Goal: Task Accomplishment & Management: Manage account settings

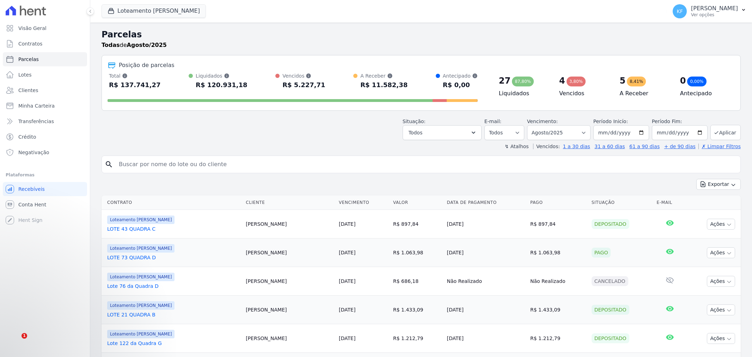
select select
click at [20, 59] on span "Parcelas" at bounding box center [28, 59] width 20 height 7
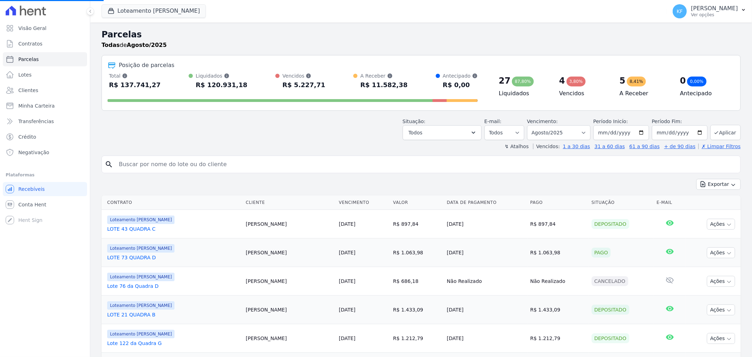
select select
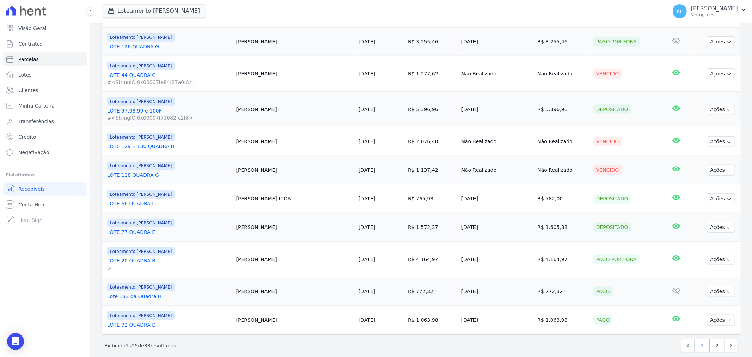
scroll to position [631, 0]
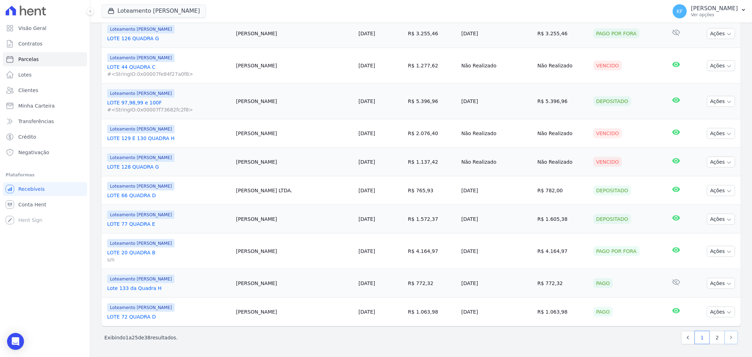
click at [727, 338] on icon "Next" at bounding box center [730, 337] width 7 height 7
select select
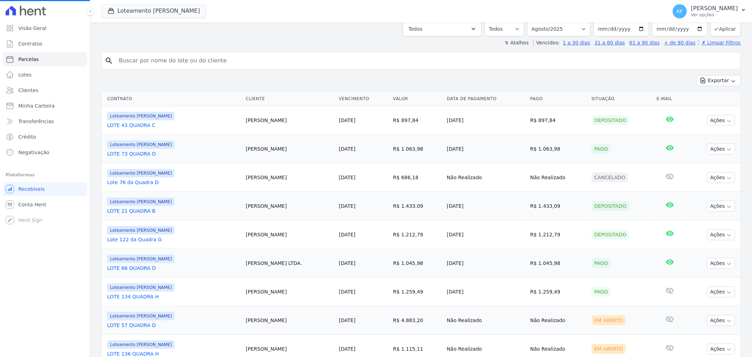
scroll to position [117, 0]
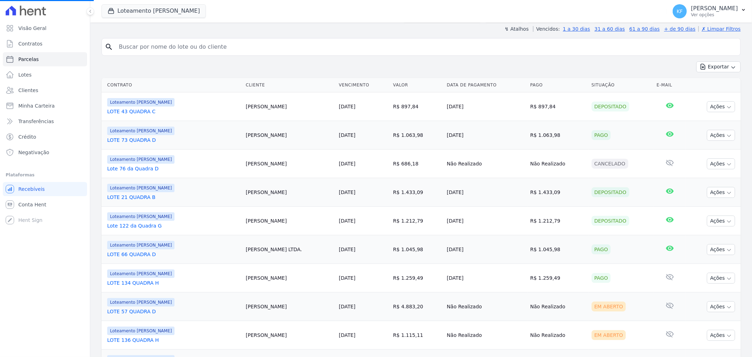
select select
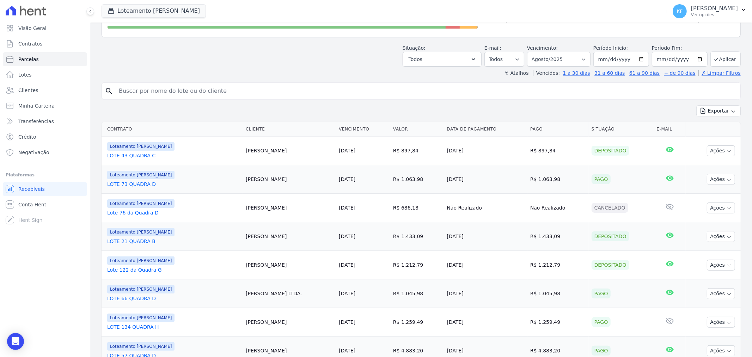
scroll to position [0, 0]
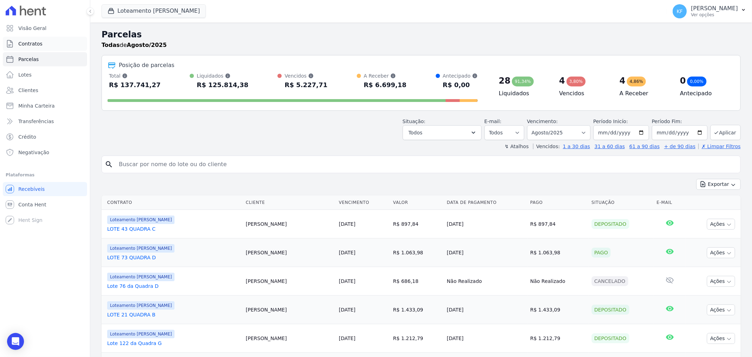
click at [25, 43] on span "Contratos" at bounding box center [30, 43] width 24 height 7
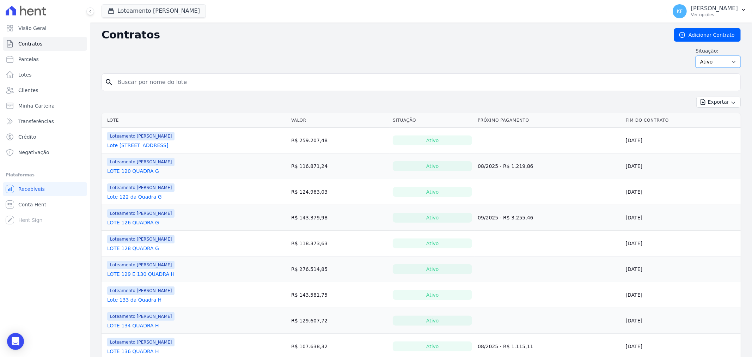
click at [730, 57] on select "Ativo Todos Pausado Distratado Rascunho Expirado Encerrado" at bounding box center [717, 62] width 45 height 12
select select "draft"
click at [695, 56] on select "Ativo Todos Pausado Distratado Rascunho Expirado Encerrado" at bounding box center [717, 62] width 45 height 12
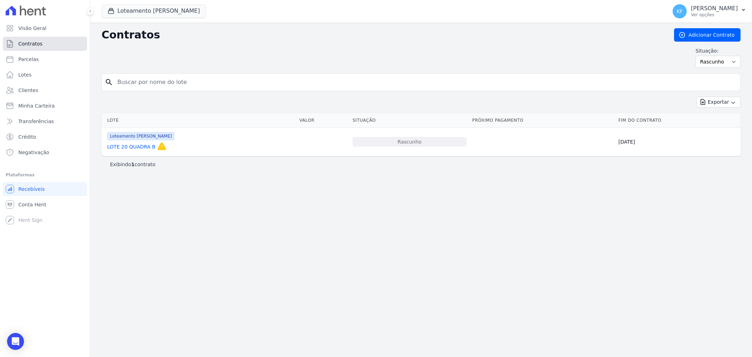
click at [33, 41] on span "Contratos" at bounding box center [30, 43] width 24 height 7
